Goal: Information Seeking & Learning: Learn about a topic

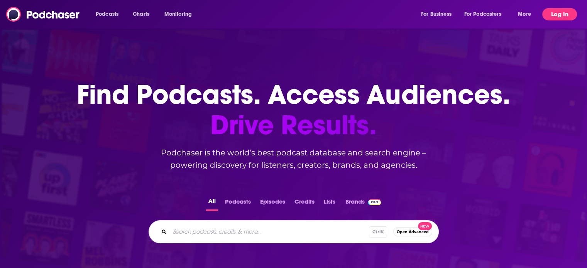
click at [553, 10] on button "Log In" at bounding box center [559, 14] width 35 height 12
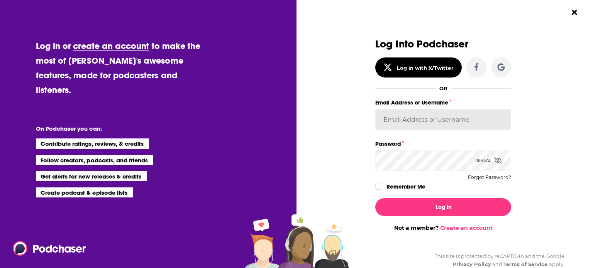
type input "havasformulab2b"
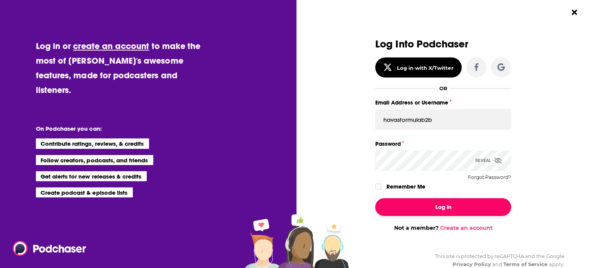
click at [440, 200] on button "Log In" at bounding box center [443, 207] width 136 height 18
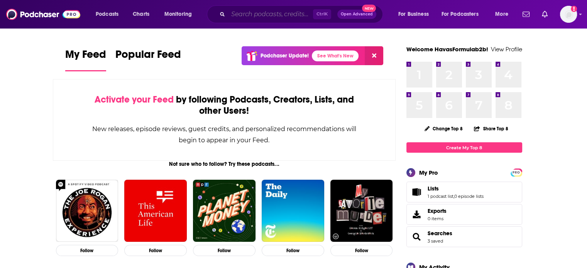
click at [279, 15] on input "Search podcasts, credits, & more..." at bounding box center [270, 14] width 85 height 12
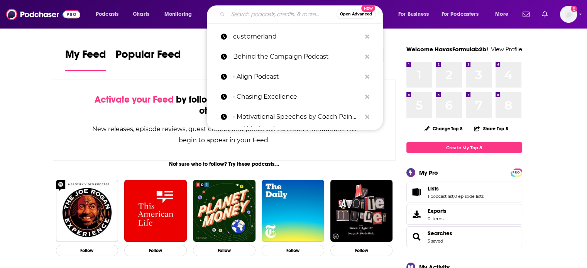
paste input "Customerland/[PERSON_NAME]"
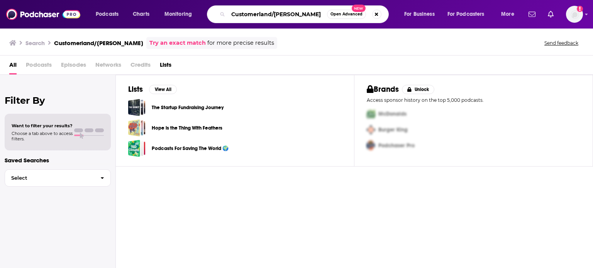
drag, startPoint x: 279, startPoint y: 12, endPoint x: 325, endPoint y: 14, distance: 46.0
click at [325, 14] on input "Customerland/[PERSON_NAME]" at bounding box center [277, 14] width 99 height 12
type input "Customerland"
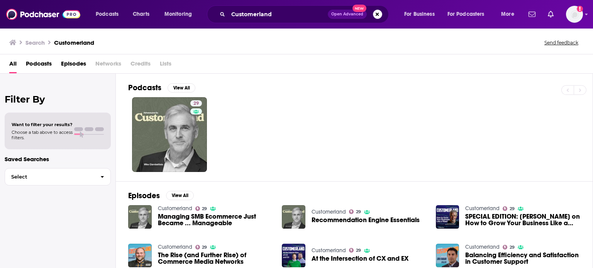
click at [176, 207] on link "Customerland" at bounding box center [175, 208] width 34 height 7
